Goal: Information Seeking & Learning: Learn about a topic

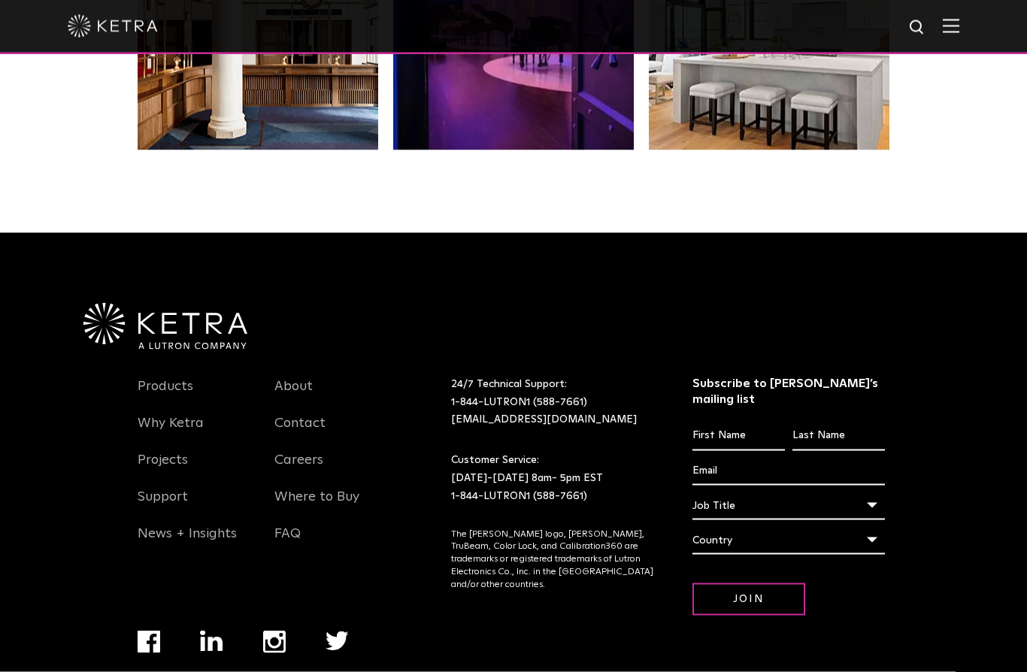
scroll to position [3158, 0]
click at [153, 413] on link "Products" at bounding box center [166, 395] width 56 height 35
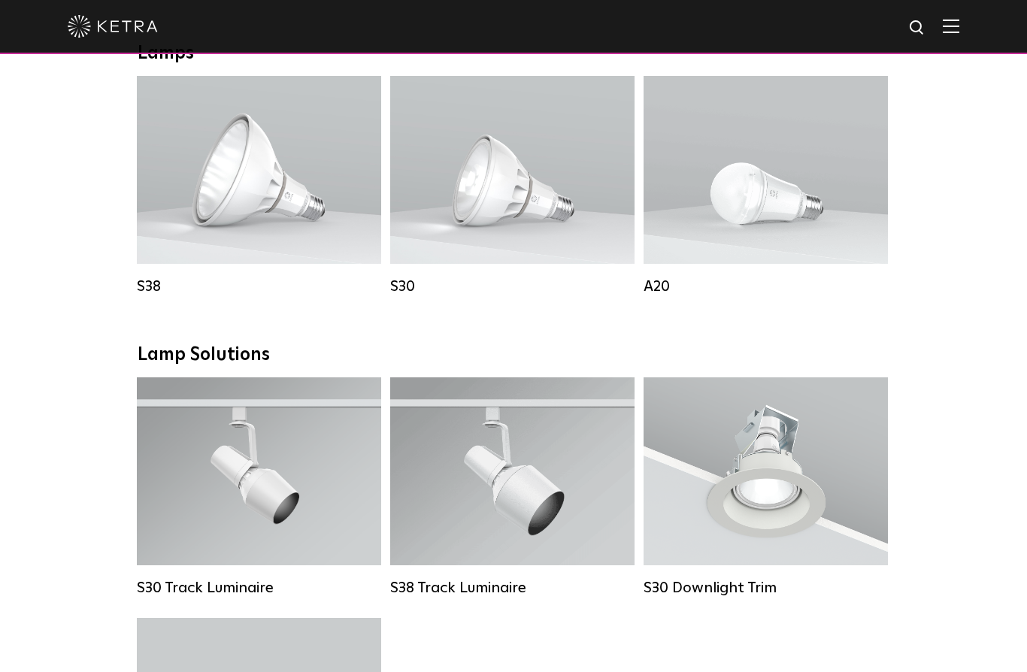
scroll to position [1101, 0]
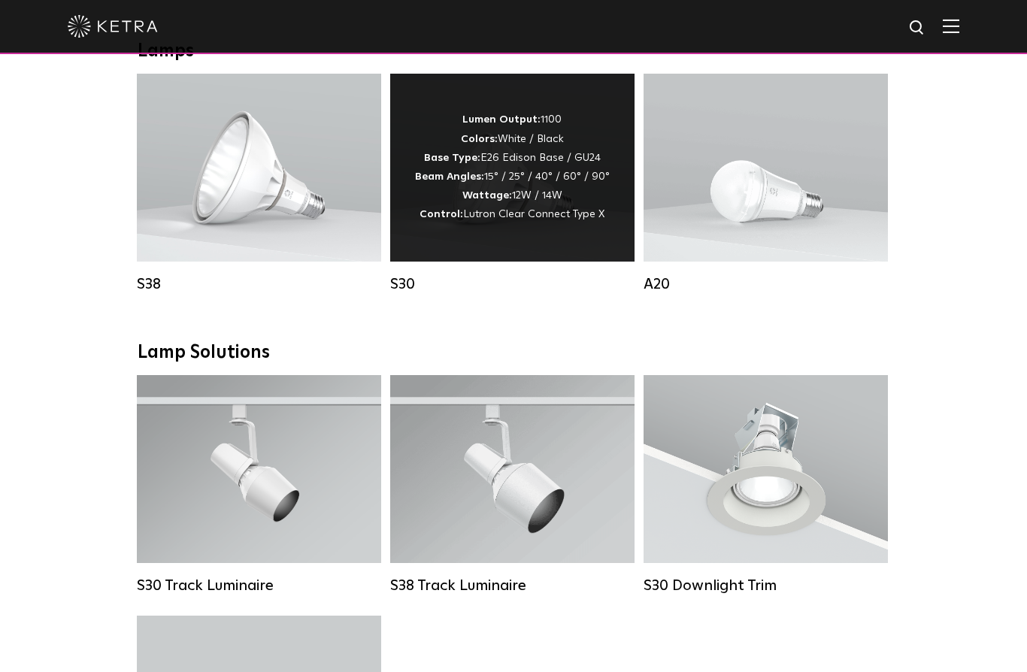
click at [528, 194] on div "Lumen Output: 1100 Colors: White / Black Base Type: E26 Edison Base / GU24 Beam…" at bounding box center [512, 166] width 195 height 113
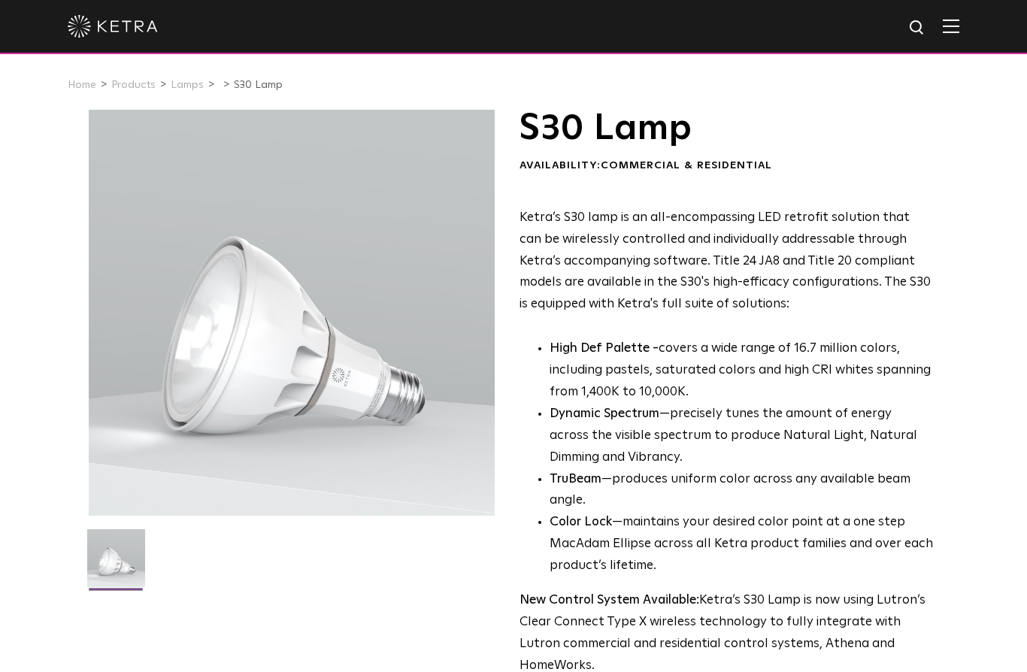
click at [227, 358] on div at bounding box center [292, 313] width 407 height 407
click at [223, 364] on div at bounding box center [292, 313] width 407 height 407
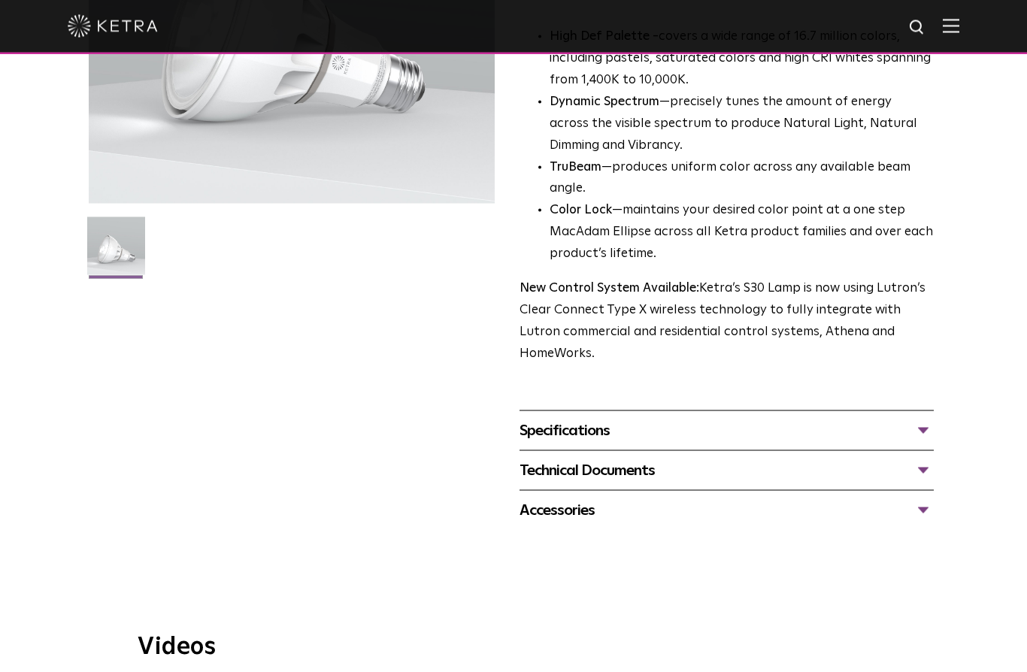
scroll to position [331, 0]
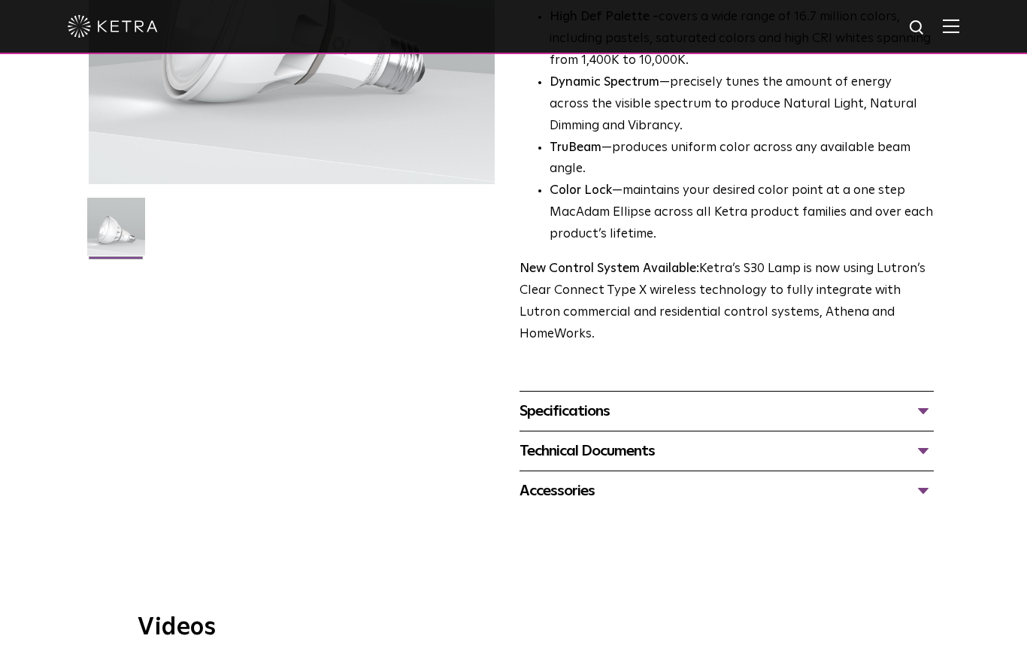
click at [931, 399] on div "Specifications" at bounding box center [726, 411] width 414 height 24
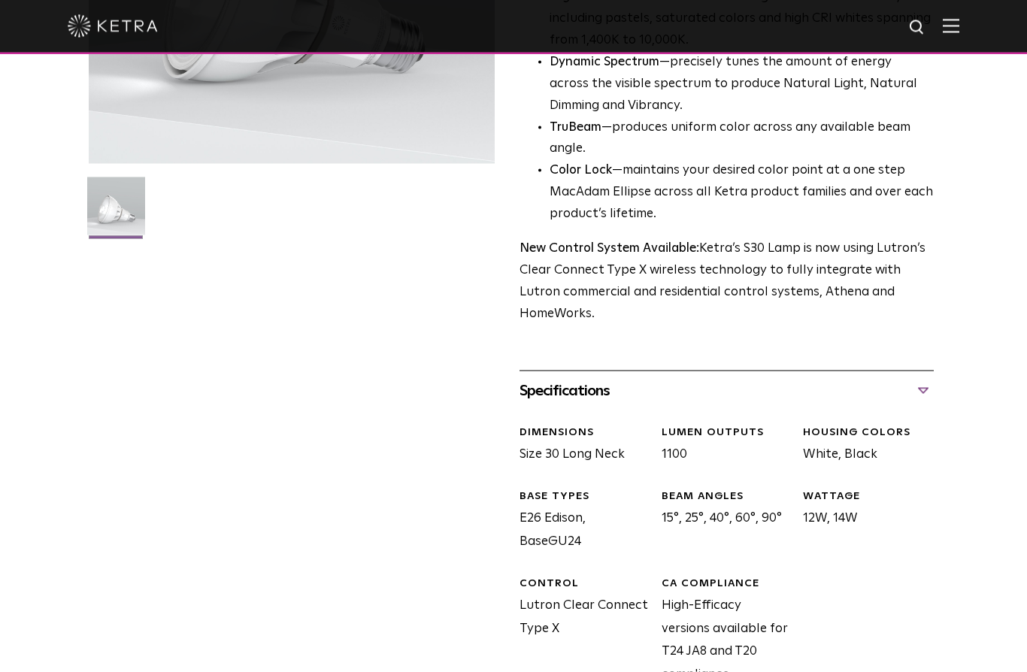
scroll to position [352, 0]
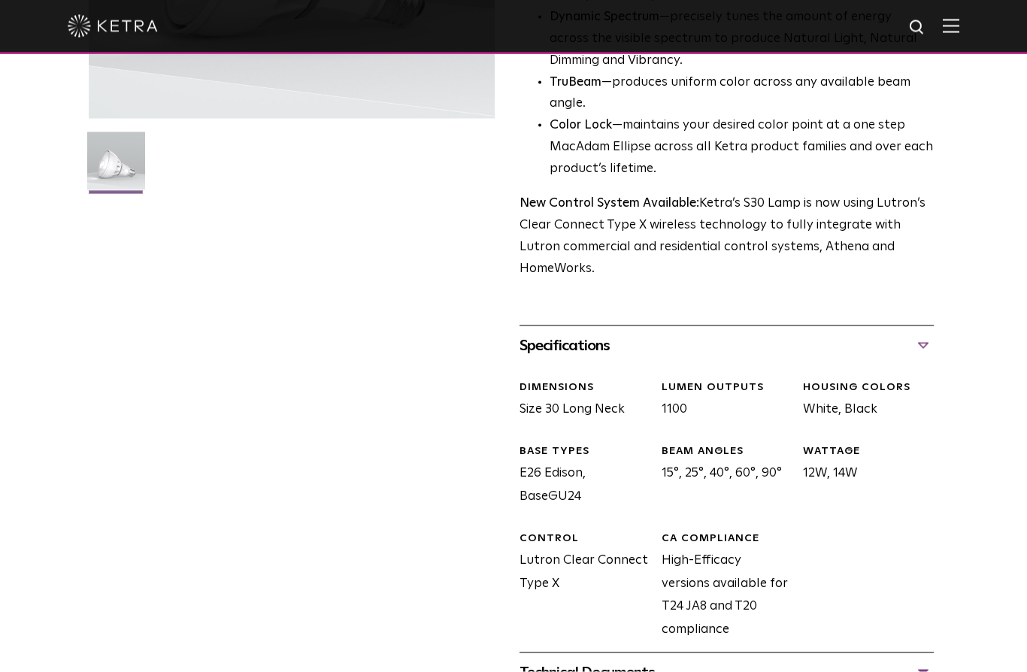
click at [921, 661] on div "Technical Documents" at bounding box center [726, 673] width 414 height 24
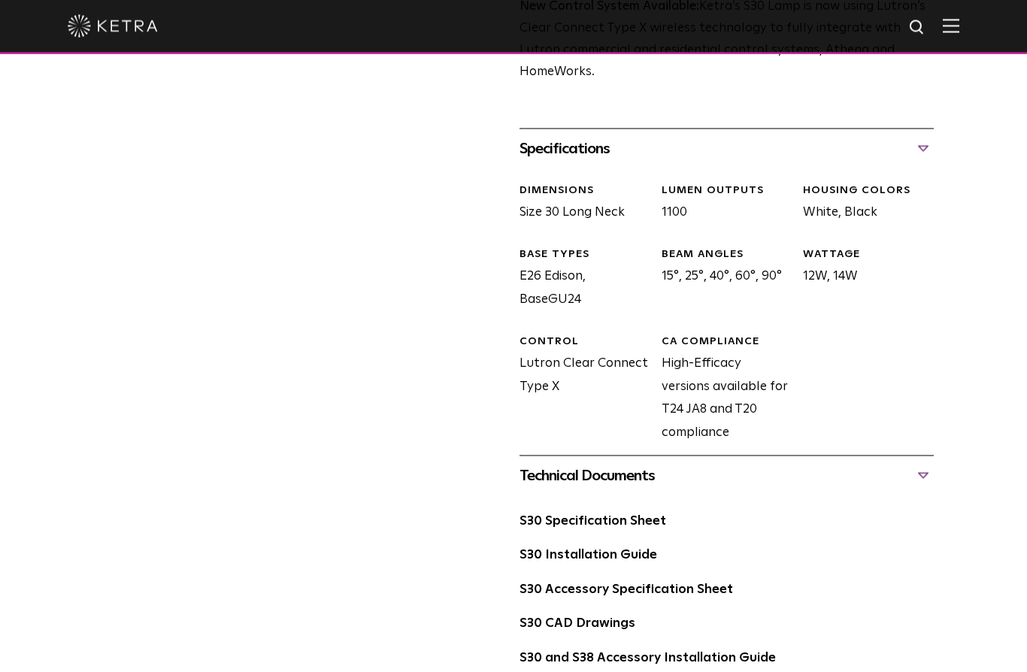
scroll to position [594, 0]
click at [622, 514] on link "S30 Specification Sheet" at bounding box center [592, 520] width 147 height 13
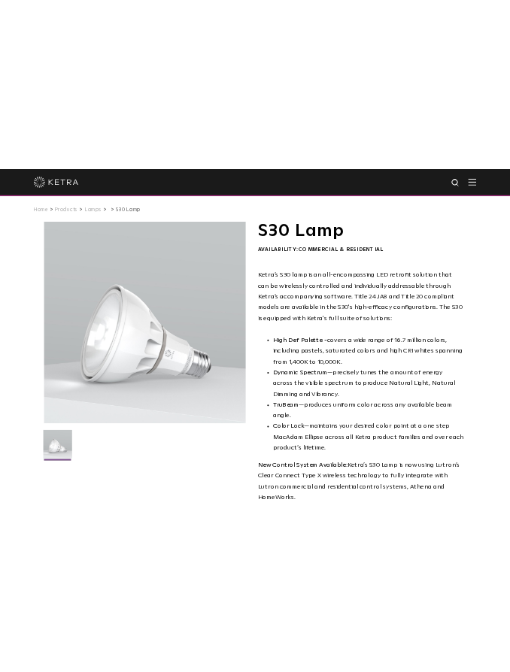
scroll to position [0, 0]
